Goal: Check status

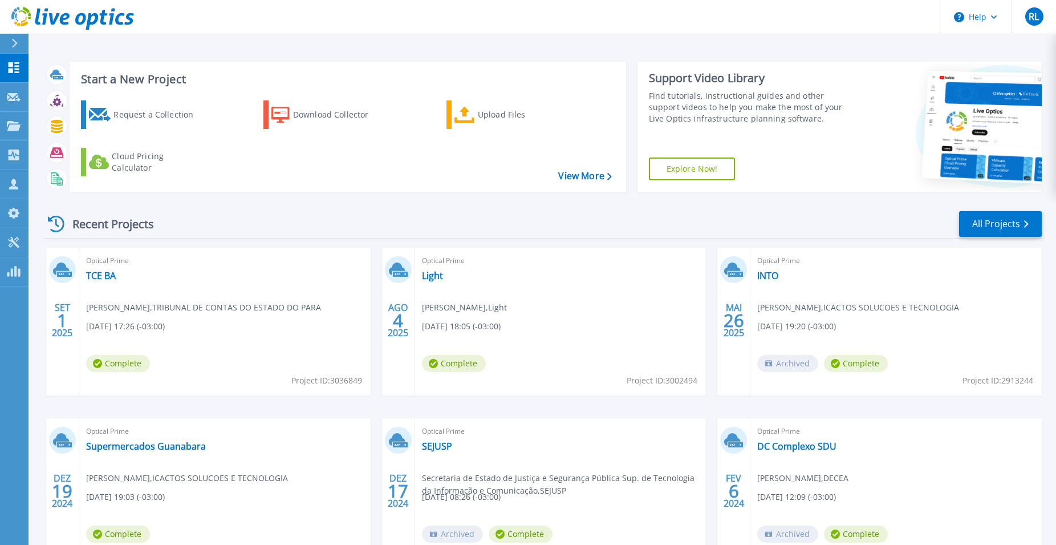
click at [153, 437] on span "Optical Prime" at bounding box center [225, 431] width 278 height 13
click at [150, 444] on link "Supermercados Guanabara" at bounding box center [146, 445] width 120 height 11
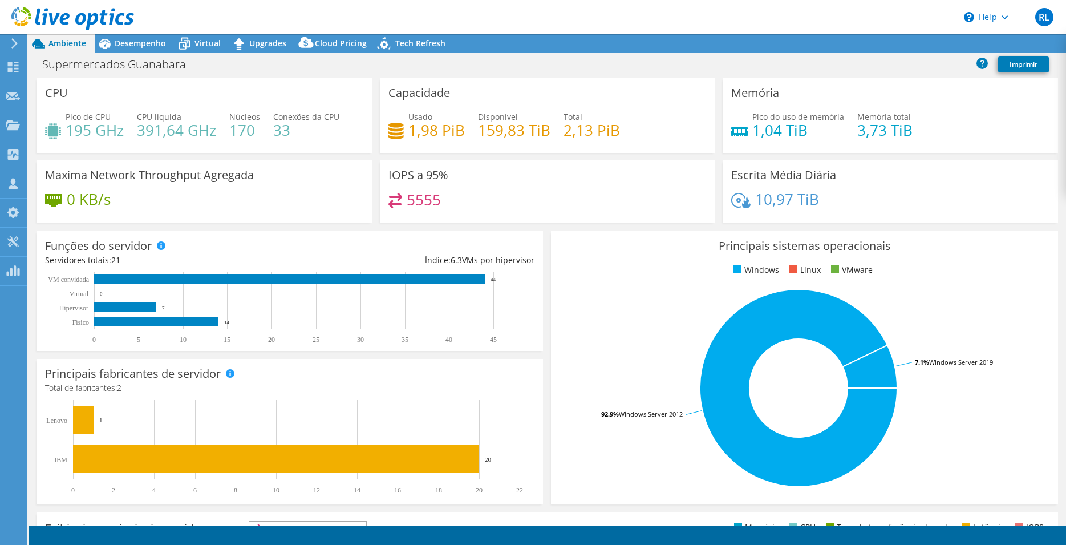
select select "USD"
click at [210, 45] on span "Virtual" at bounding box center [208, 43] width 26 height 11
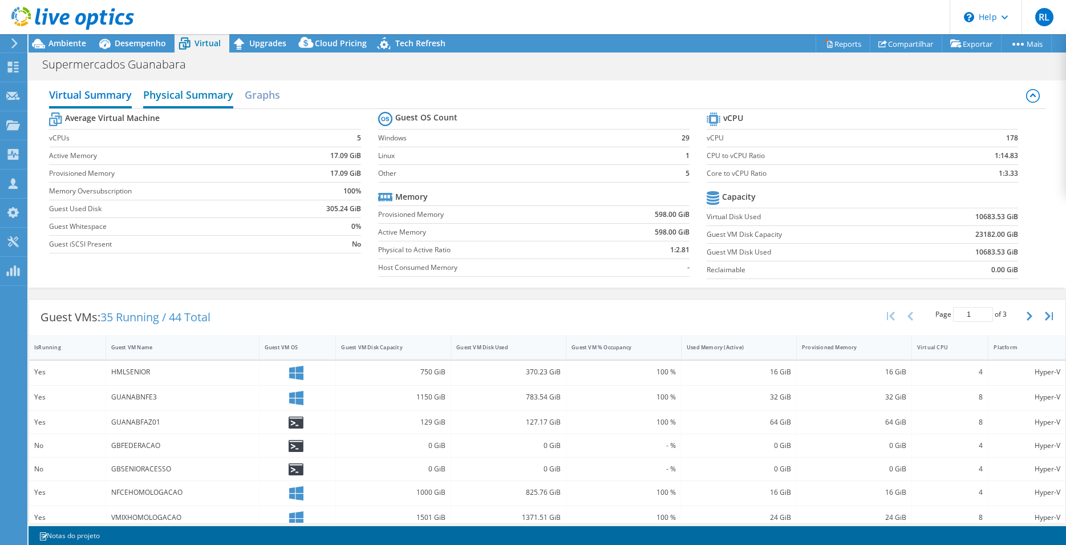
click at [165, 94] on h2 "Physical Summary" at bounding box center [188, 95] width 90 height 25
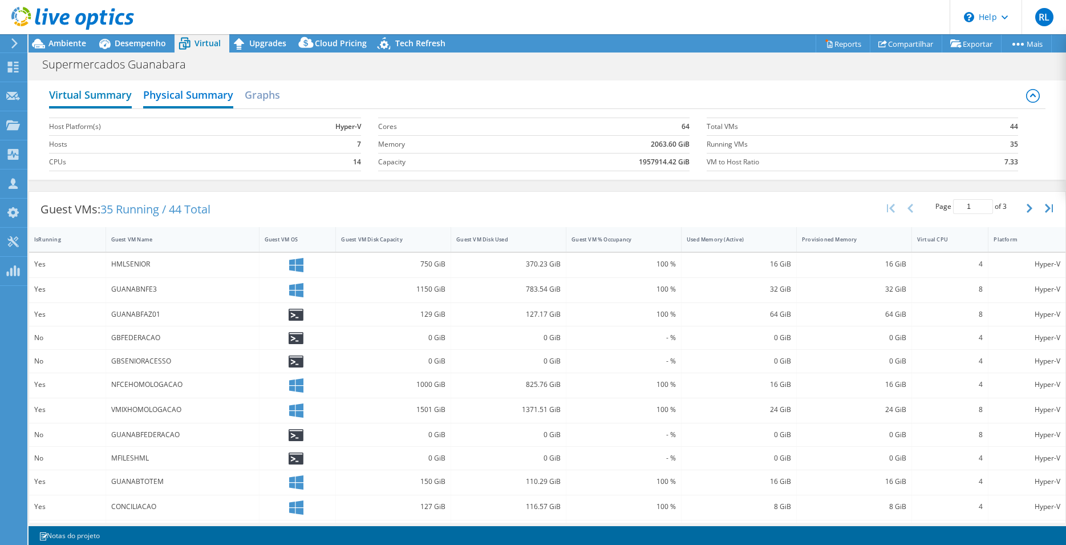
click at [127, 92] on h2 "Virtual Summary" at bounding box center [90, 95] width 83 height 25
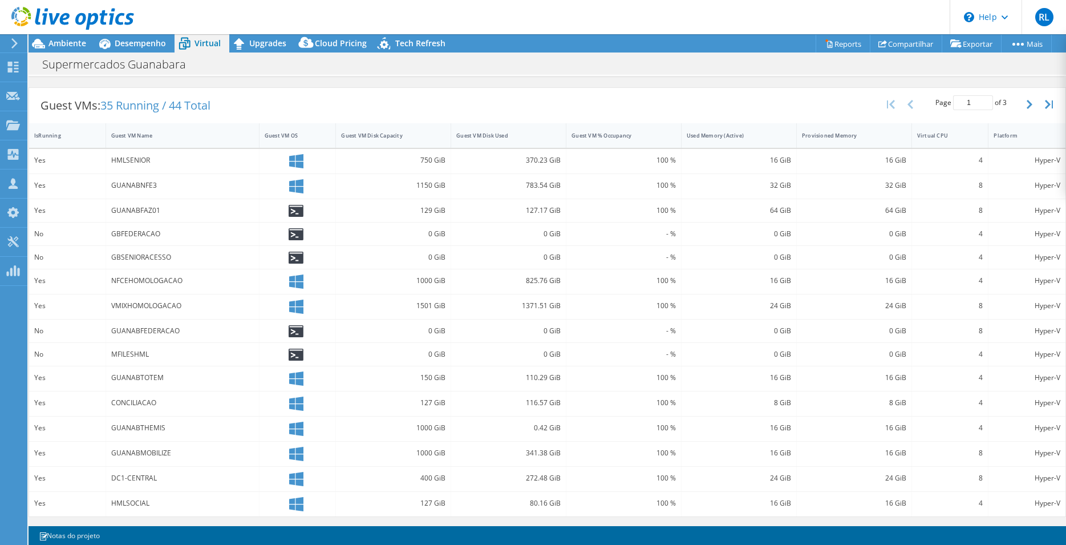
scroll to position [213, 0]
click at [998, 72] on div "Supermercados Guanabara Imprimir" at bounding box center [548, 64] width 1038 height 21
drag, startPoint x: 1044, startPoint y: 40, endPoint x: 18, endPoint y: 22, distance: 1026.3
click at [1044, 39] on link "Mais" at bounding box center [1026, 44] width 51 height 18
